Goal: Task Accomplishment & Management: Use online tool/utility

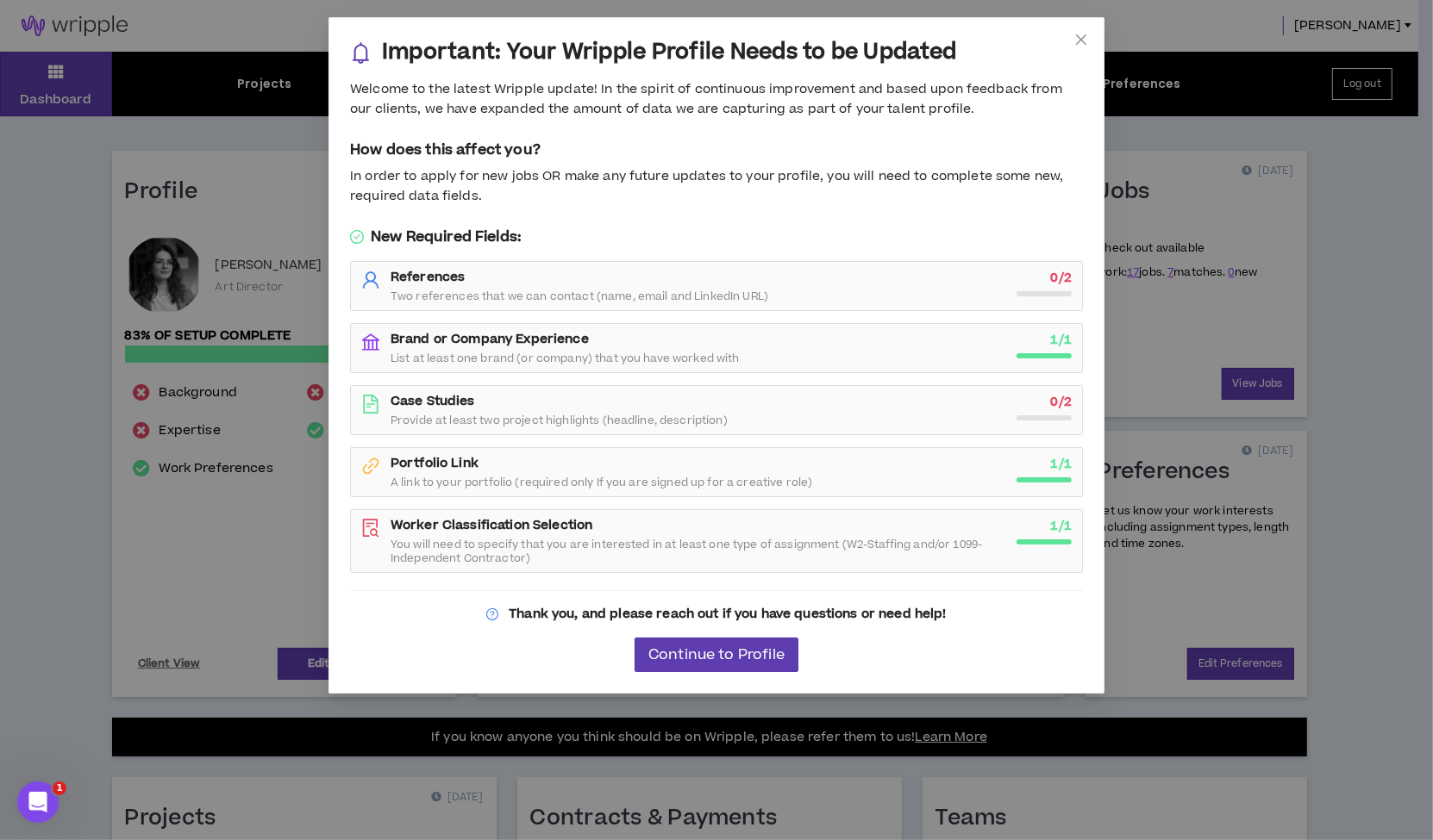
click at [276, 556] on div "Important: Your Wripple Profile Needs to be Updated Welcome to the latest Wripp…" at bounding box center [716, 420] width 1433 height 840
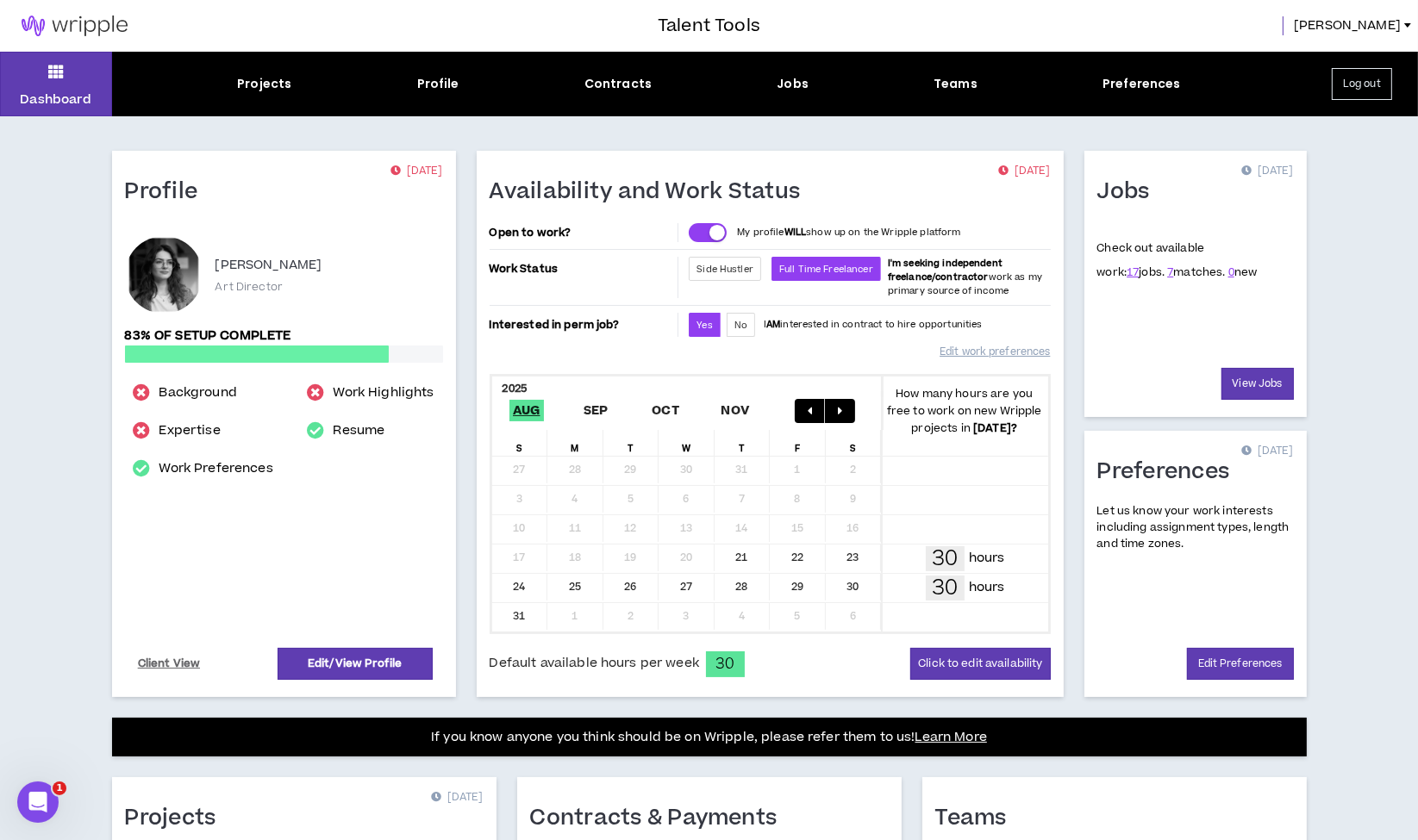
click at [806, 83] on div "Projects Profile Contracts Jobs Teams Preferences" at bounding box center [709, 84] width 1194 height 18
click at [800, 83] on div "Jobs" at bounding box center [793, 84] width 32 height 18
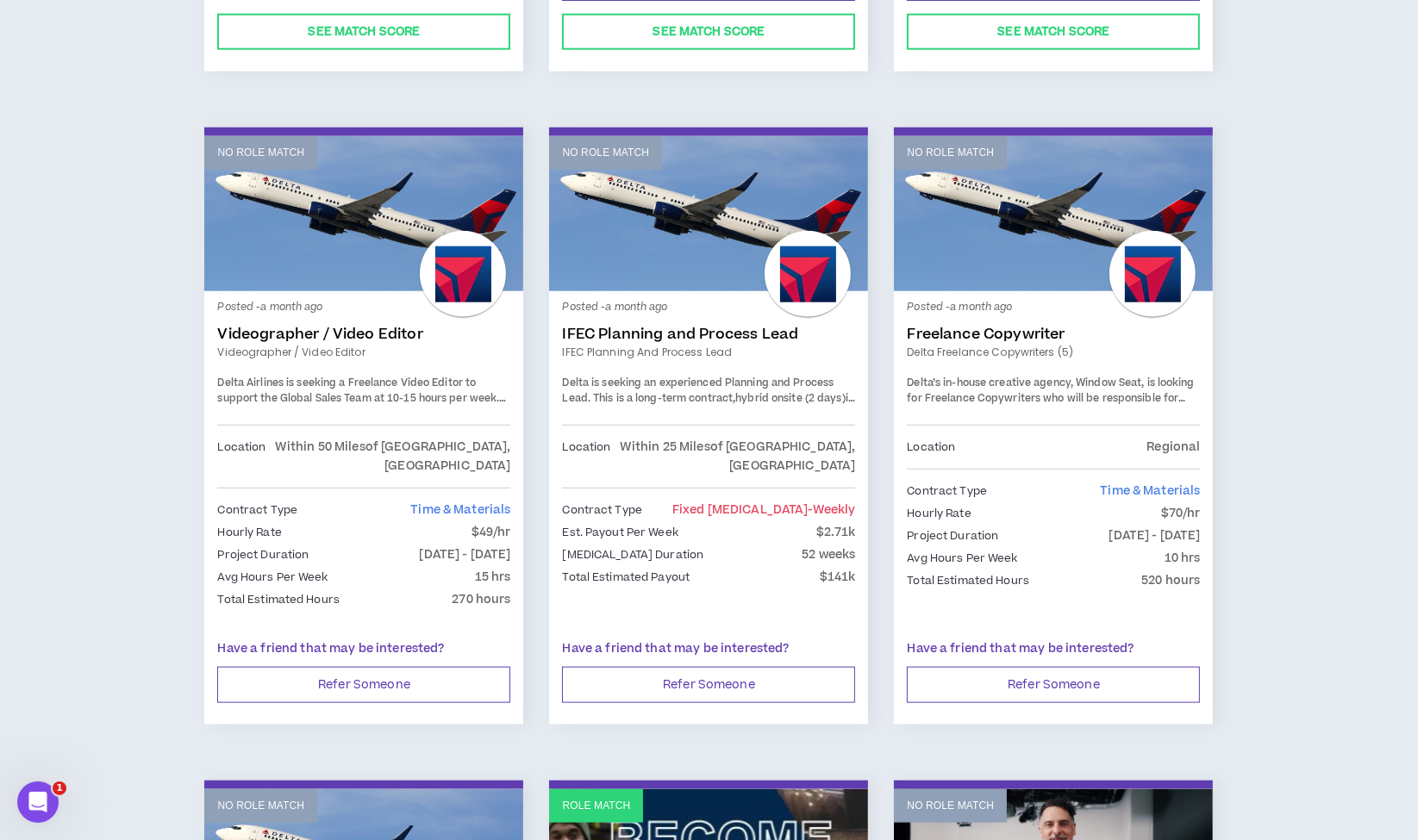
scroll to position [2202, 0]
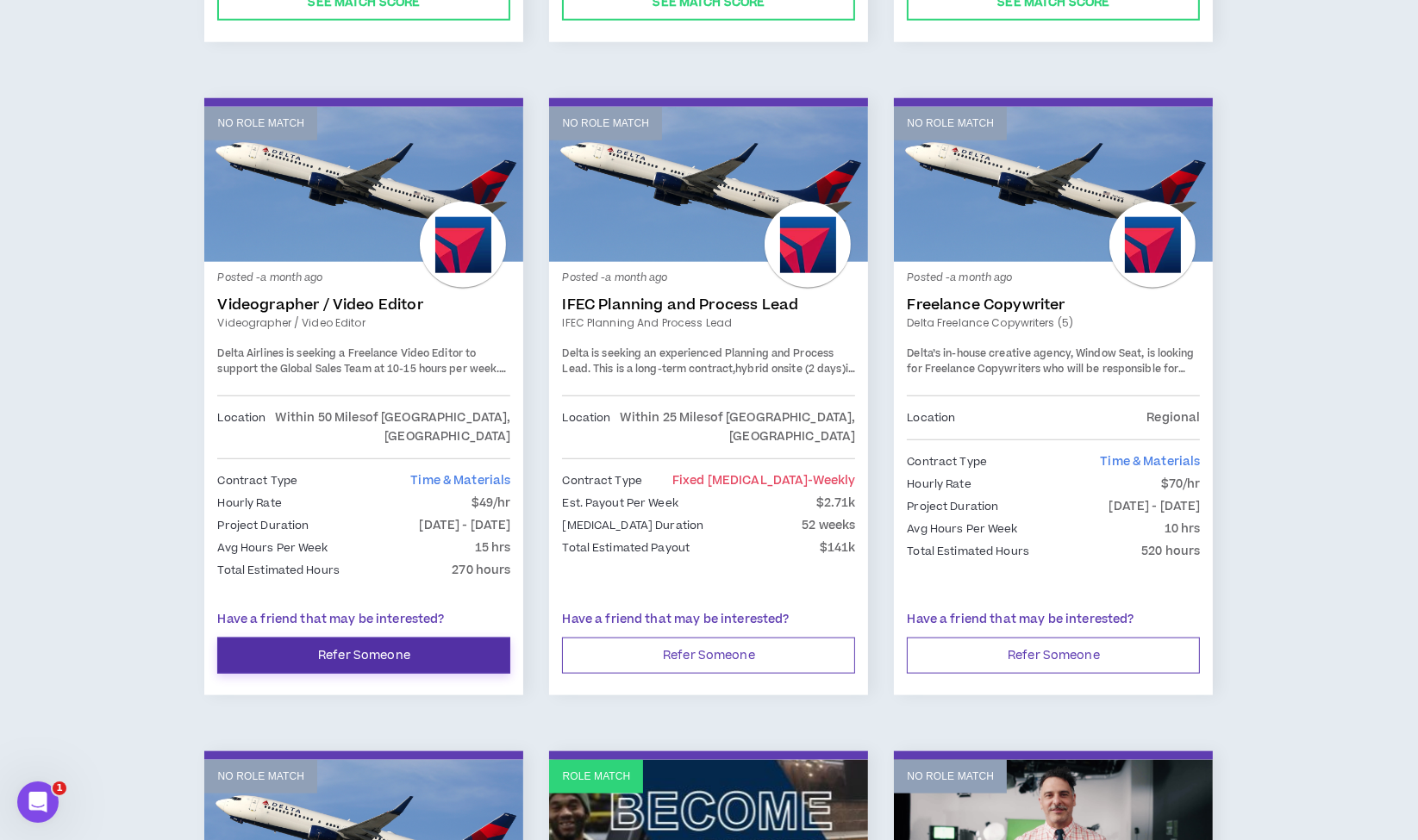
click at [354, 638] on button "Refer Someone" at bounding box center [364, 656] width 293 height 37
